Goal: Task Accomplishment & Management: Complete application form

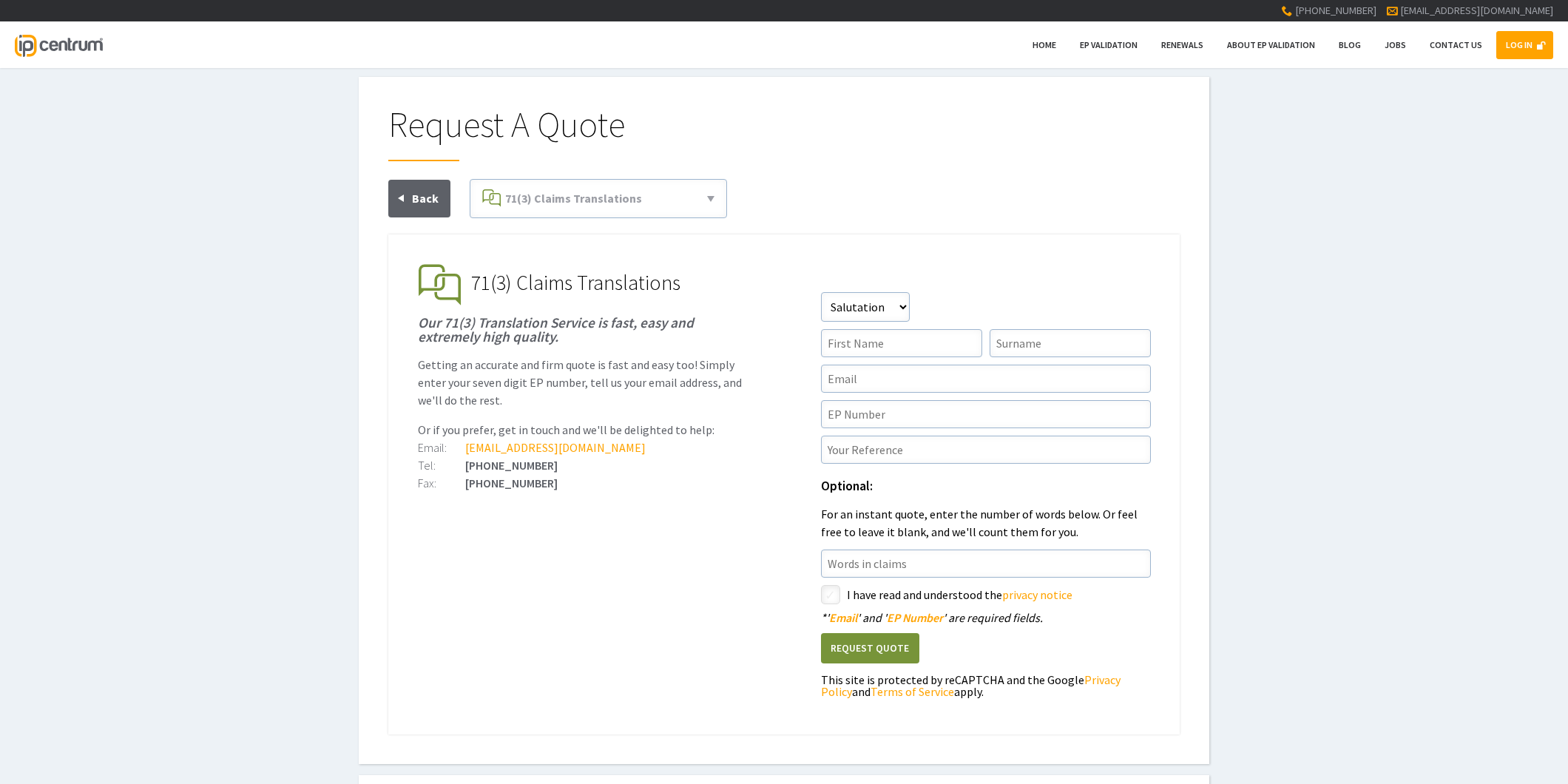
click at [1514, 41] on link "LOG IN" at bounding box center [1524, 45] width 57 height 28
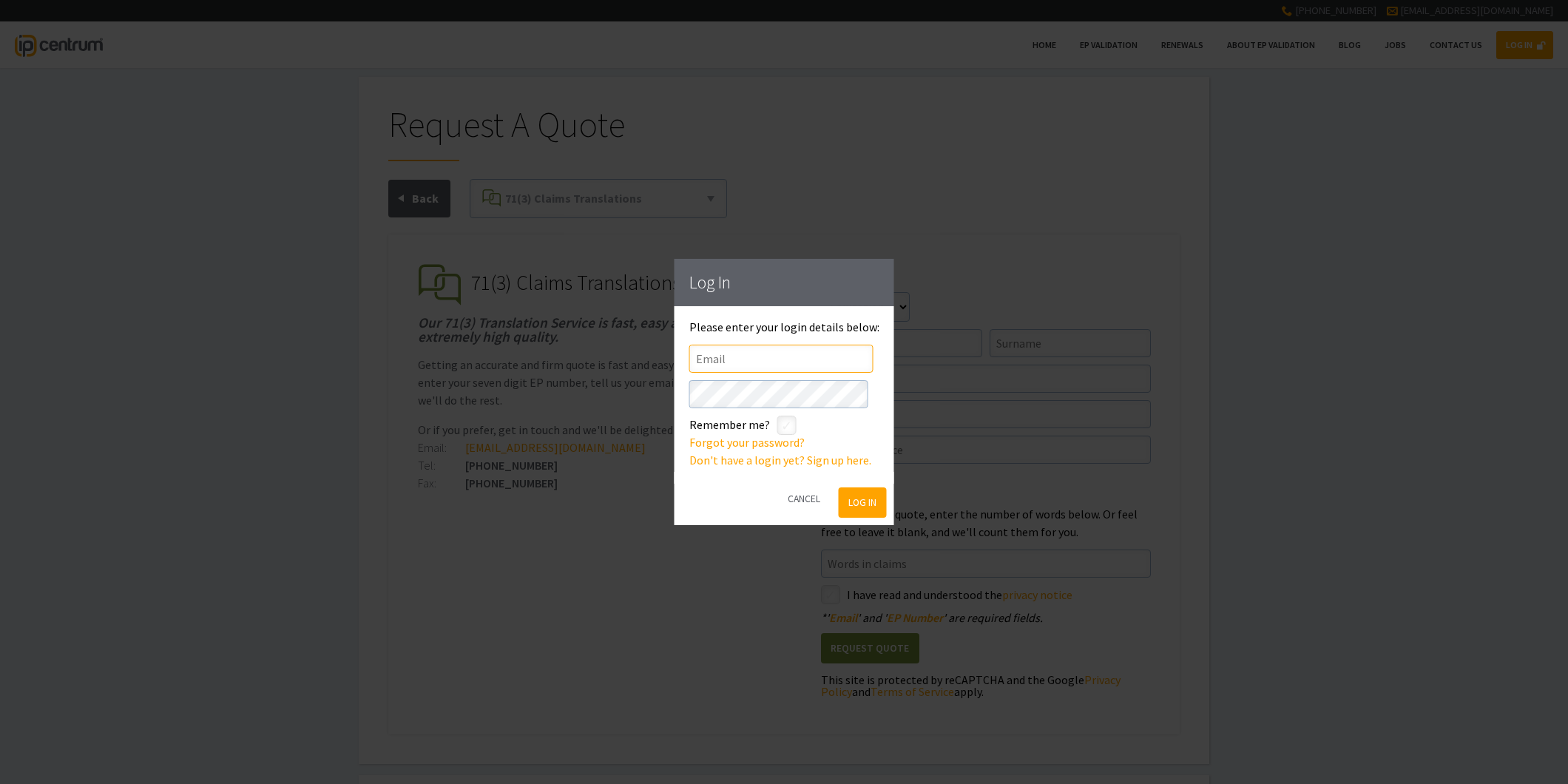
click at [704, 358] on input"] "text" at bounding box center [781, 359] width 184 height 28
type input"] "appleyardlees@appleyardlees.com"
click at [787, 429] on input"] "checkbox" at bounding box center [788, 426] width 17 height 17
checkbox input"] "true"
click at [856, 497] on button "Log In" at bounding box center [861, 502] width 48 height 30
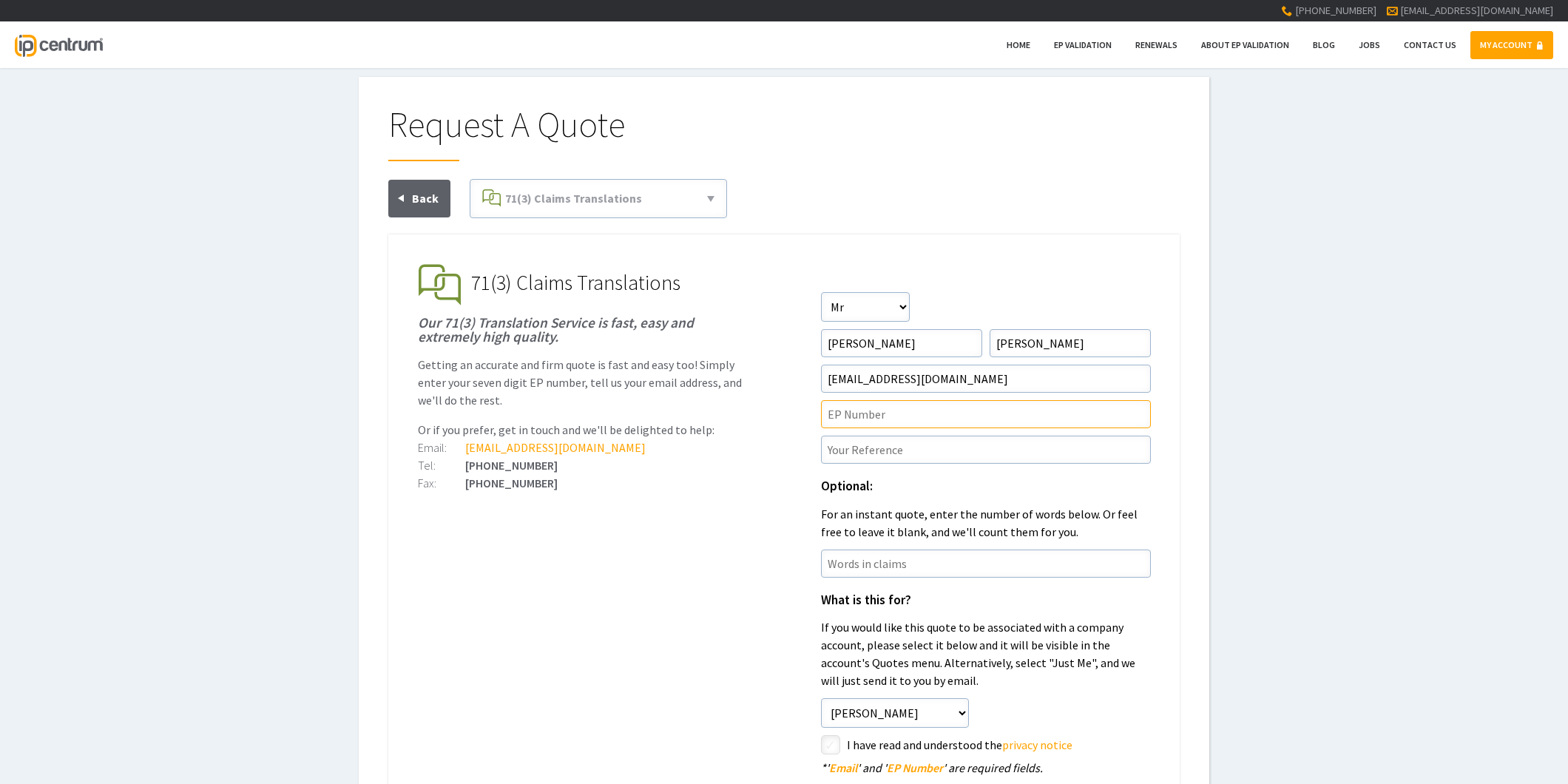
click at [845, 412] on input"] "text" at bounding box center [986, 414] width 330 height 28
paste input"] "21915553.8"
type input"] "EP21915553.8"
click at [924, 449] on input"] "text" at bounding box center [986, 449] width 330 height 28
paste input"] "P45041EPN1"
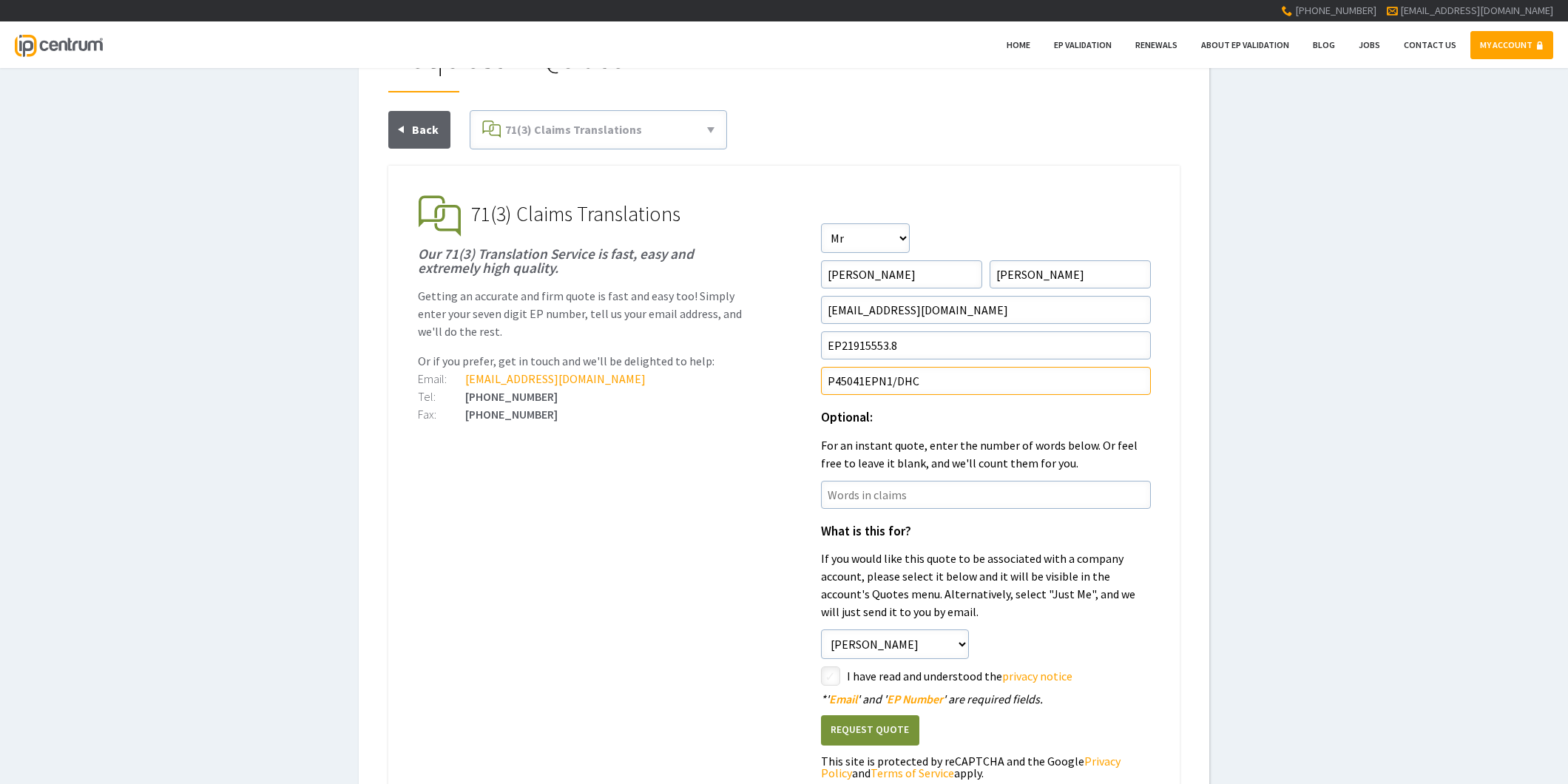
scroll to position [165, 0]
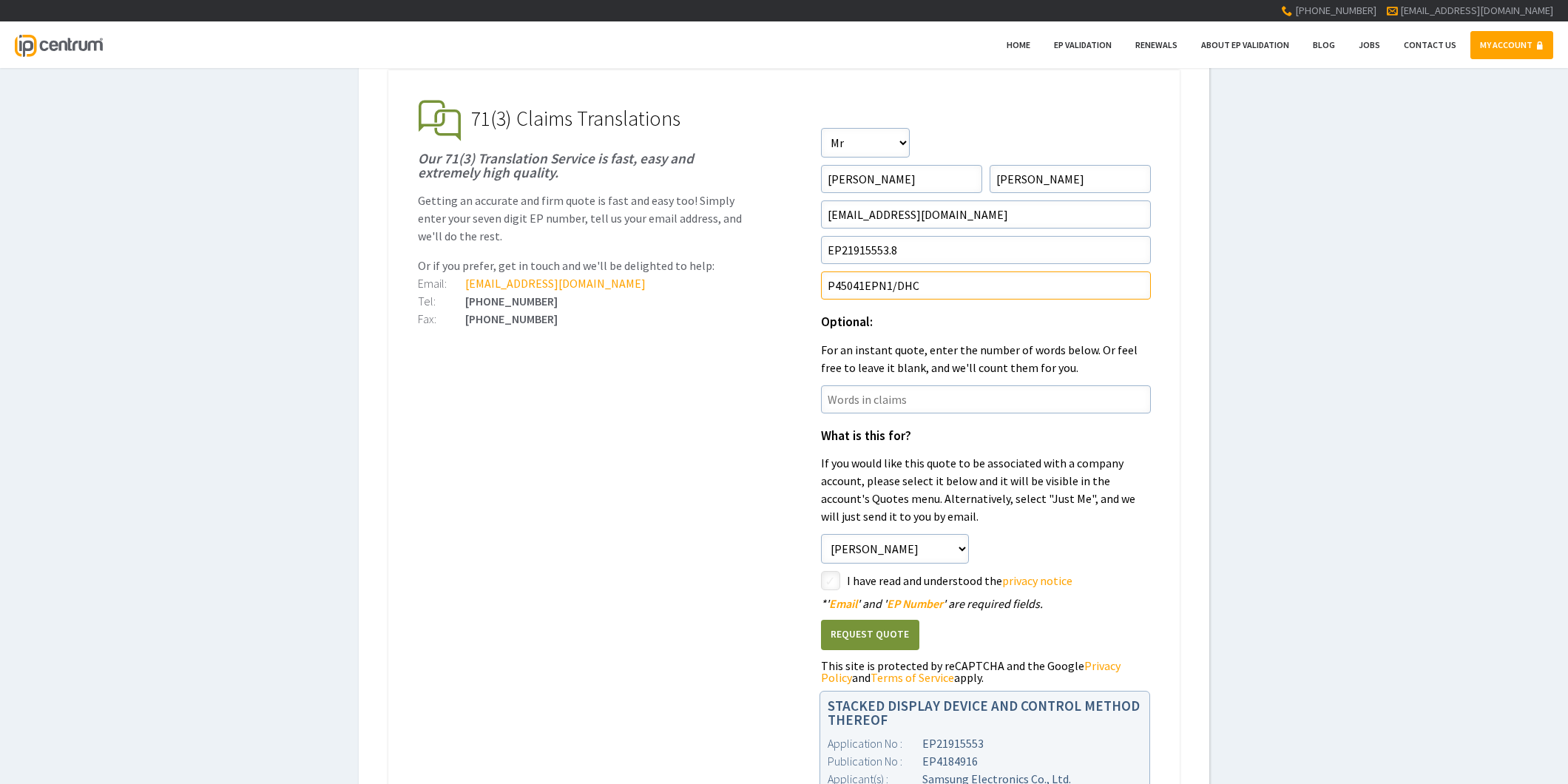
type input"] "P45041EPN1/DHC"
click at [830, 577] on input"] "checkbox" at bounding box center [832, 582] width 17 height 17
checkbox input"] "true"
click at [839, 625] on button "Request Quote" at bounding box center [870, 635] width 99 height 30
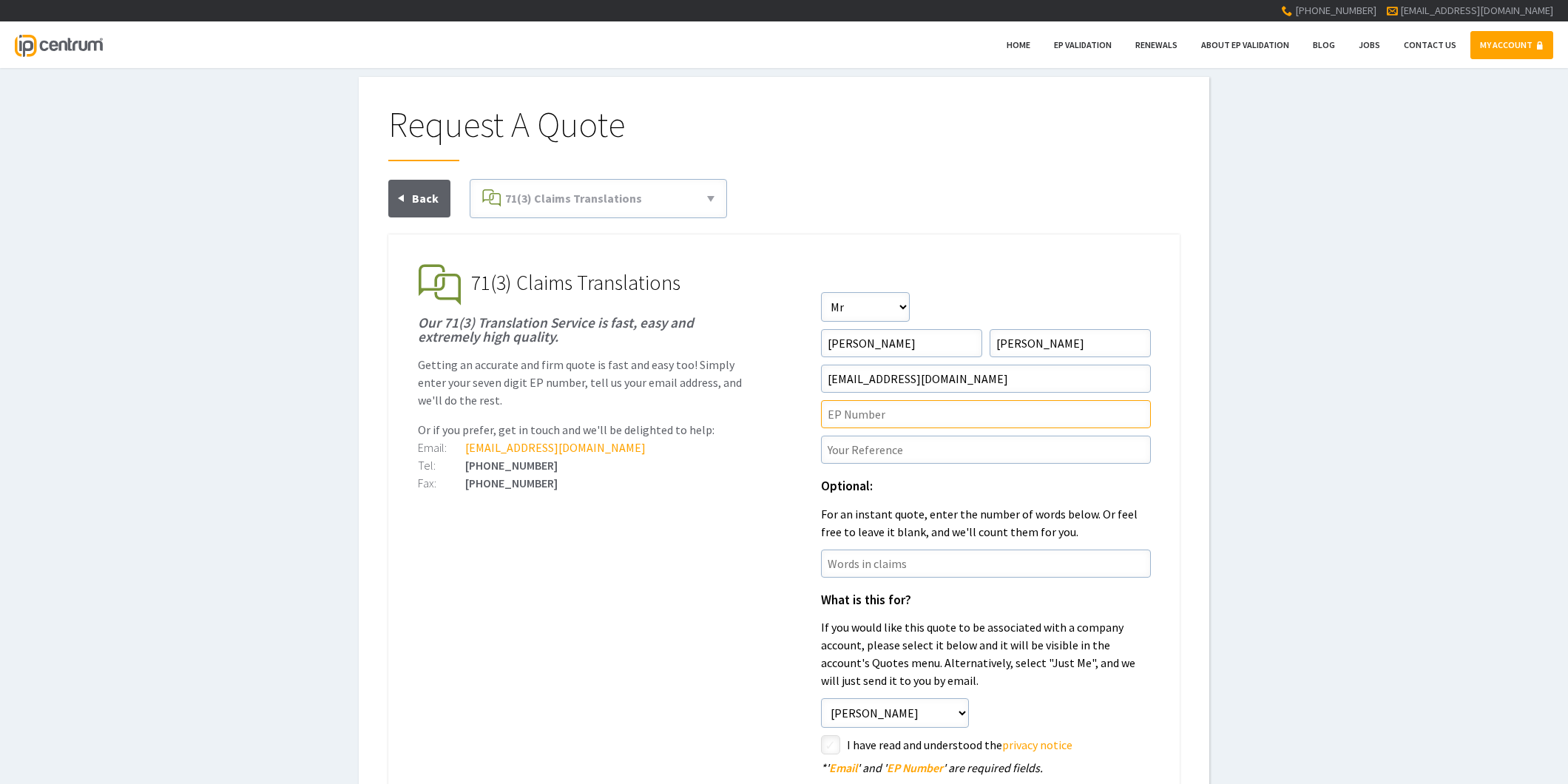
click at [859, 415] on input"] "text" at bounding box center [986, 414] width 330 height 28
paste input"] "22842498.2"
type input"] "EP22842498.2"
click at [858, 453] on input"] "text" at bounding box center [986, 449] width 330 height 28
paste input"] "P45499EPN1"
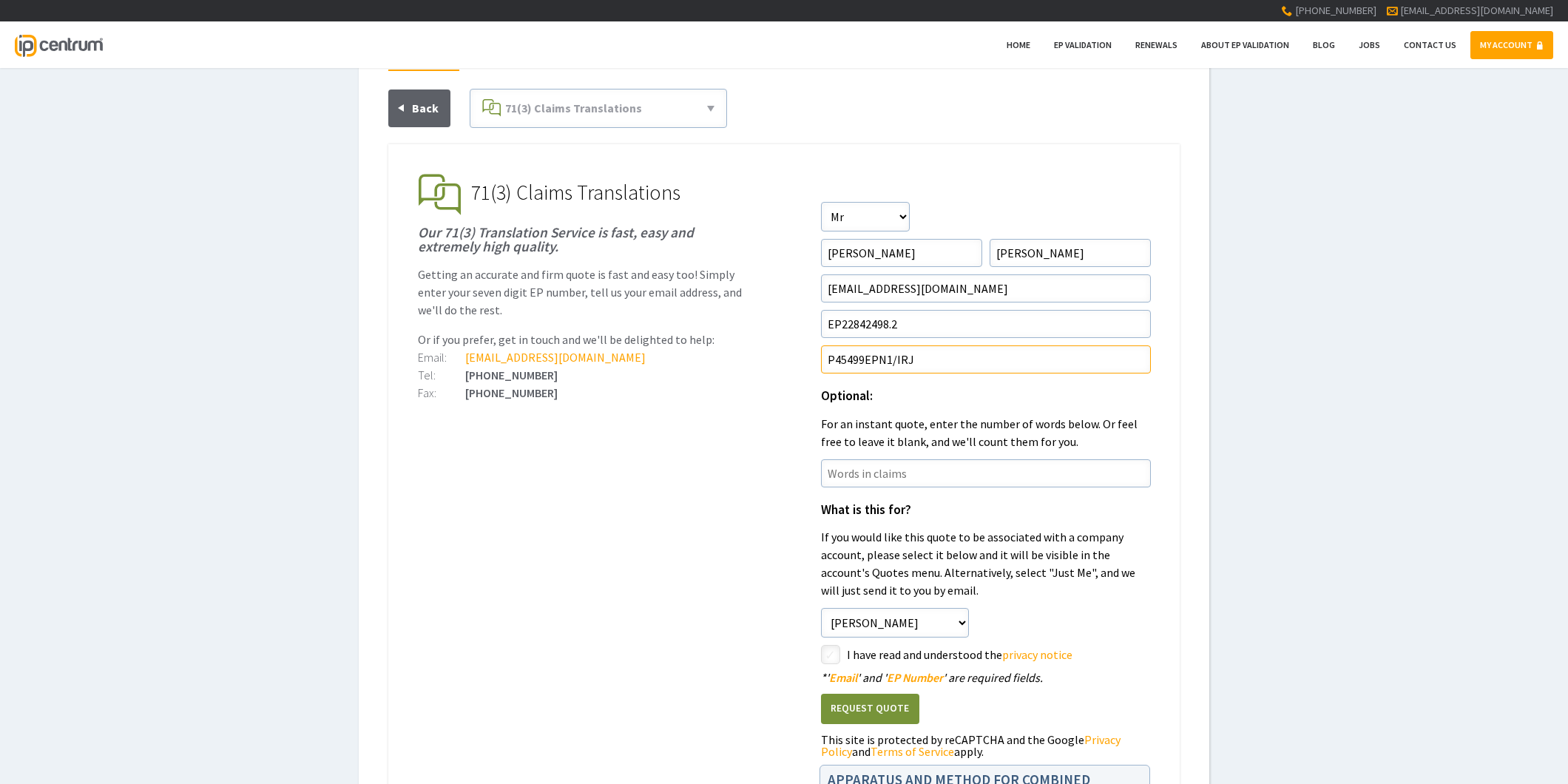
scroll to position [246, 0]
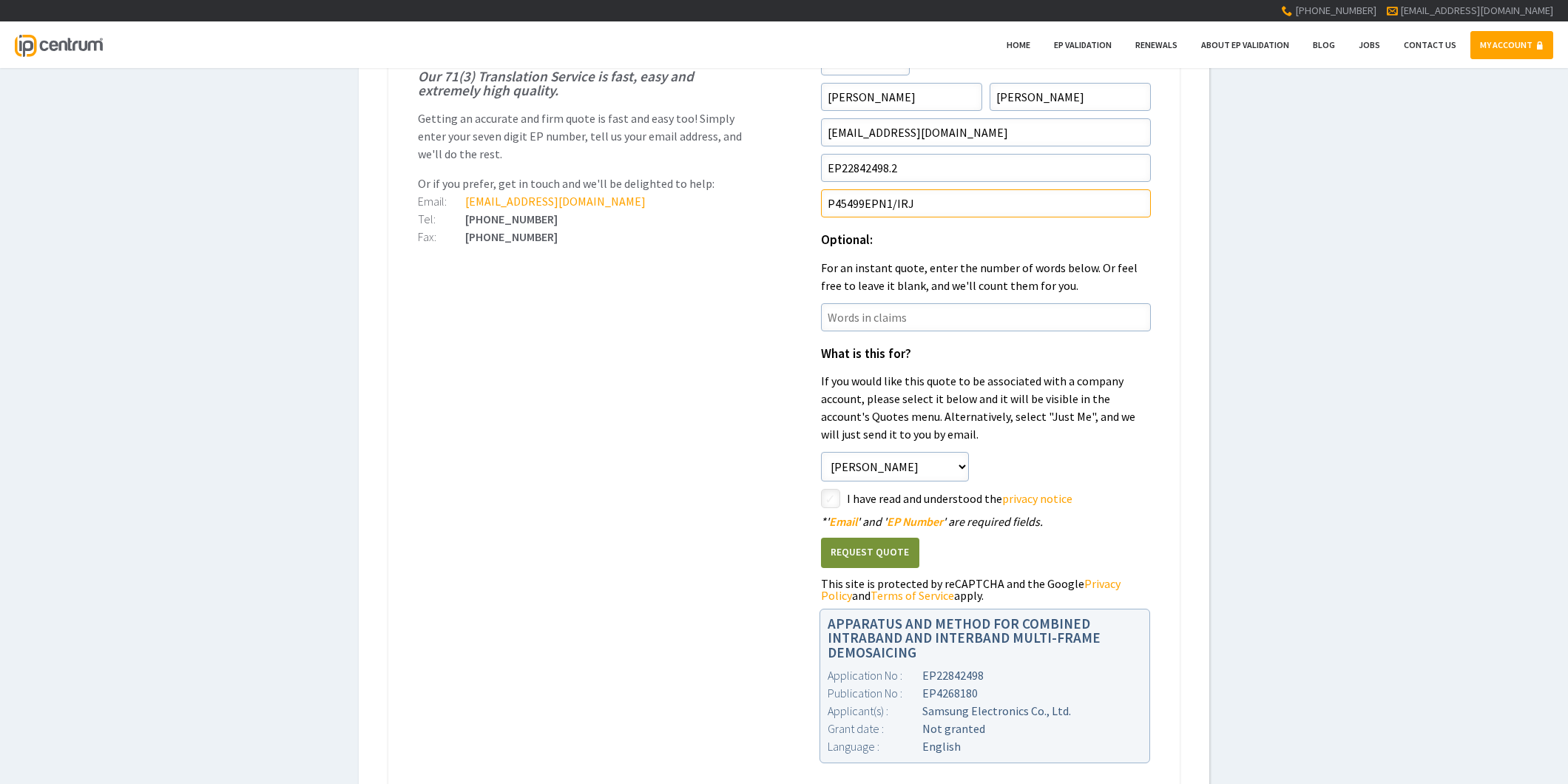
type input"] "P45499EPN1/IRJ"
click at [837, 499] on input"] "checkbox" at bounding box center [832, 499] width 17 height 17
checkbox input"] "true"
click at [846, 543] on button "Request Quote" at bounding box center [870, 553] width 99 height 30
